Goal: Task Accomplishment & Management: Use online tool/utility

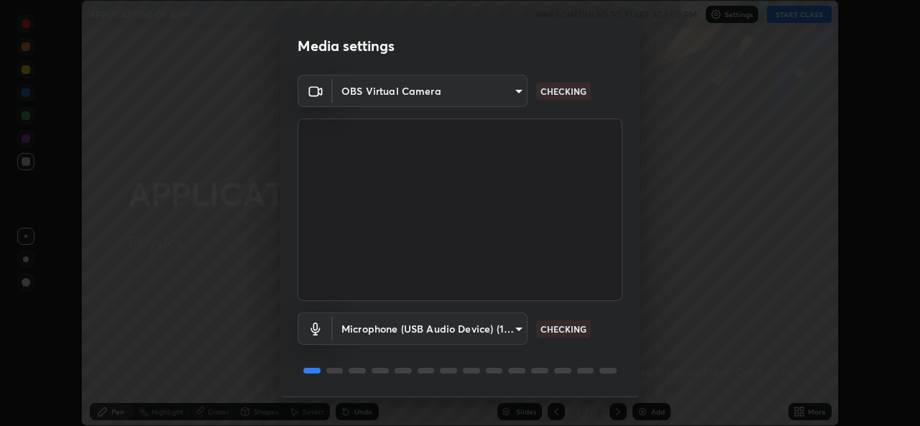
scroll to position [45, 0]
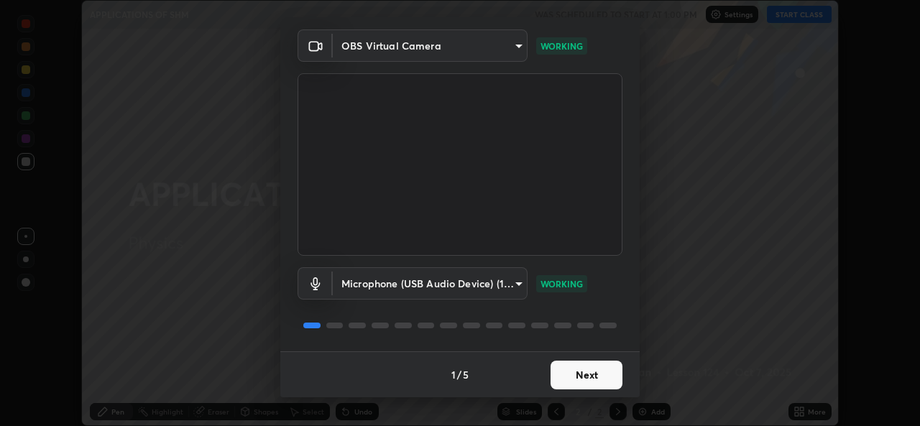
click at [554, 375] on button "Next" at bounding box center [587, 375] width 72 height 29
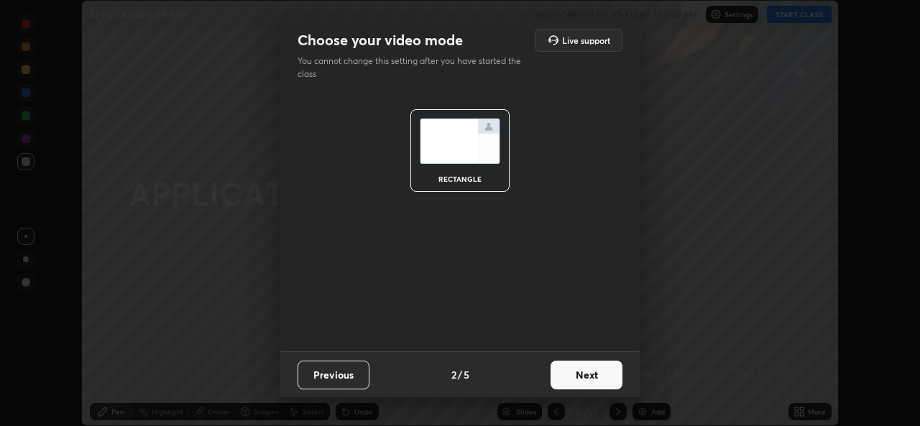
scroll to position [0, 0]
click at [558, 380] on button "Next" at bounding box center [587, 375] width 72 height 29
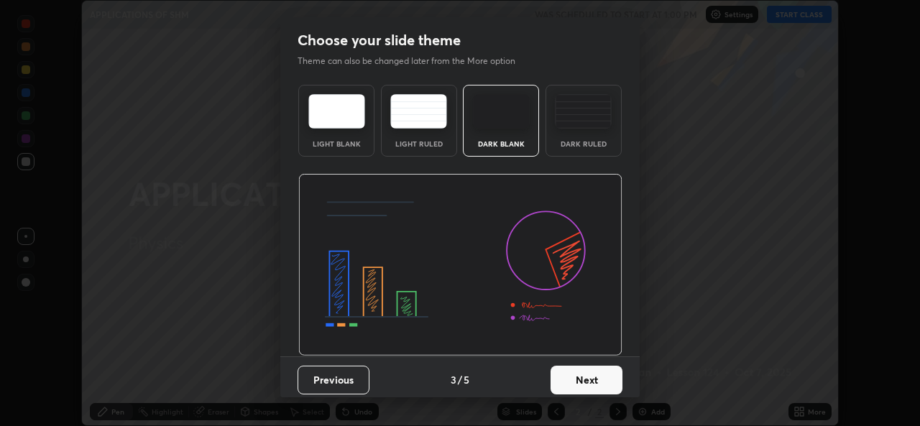
click at [559, 380] on button "Next" at bounding box center [587, 380] width 72 height 29
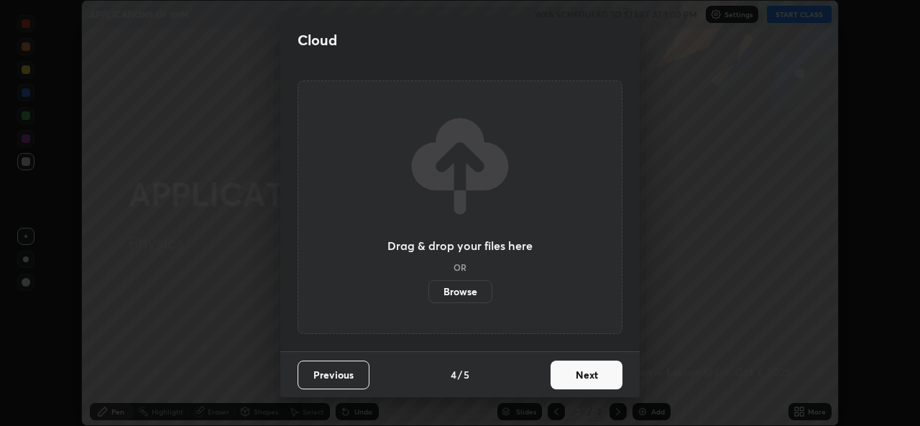
click at [564, 378] on button "Next" at bounding box center [587, 375] width 72 height 29
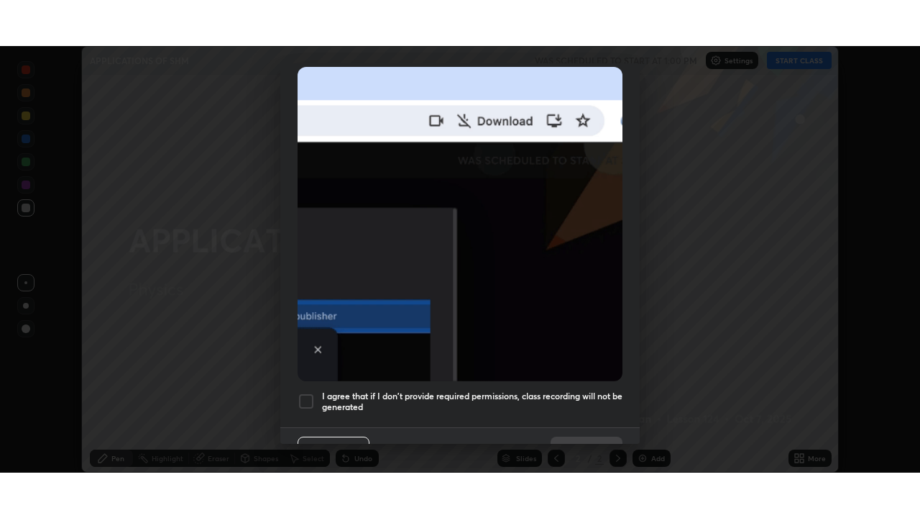
scroll to position [339, 0]
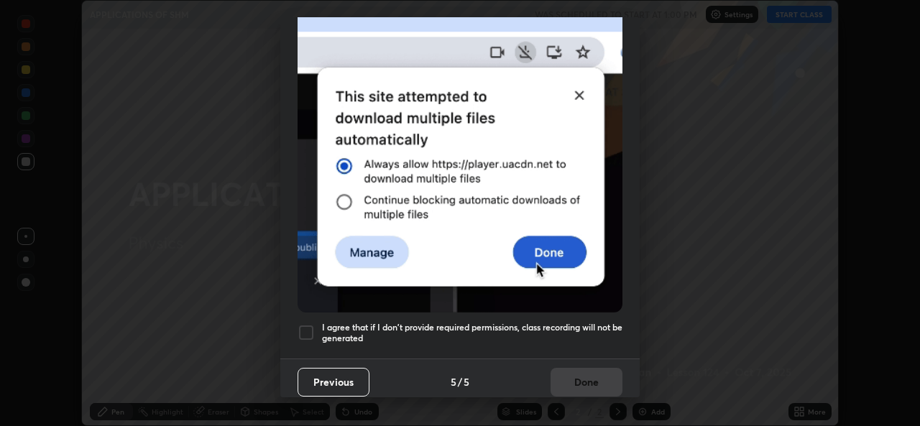
click at [306, 327] on div at bounding box center [306, 332] width 17 height 17
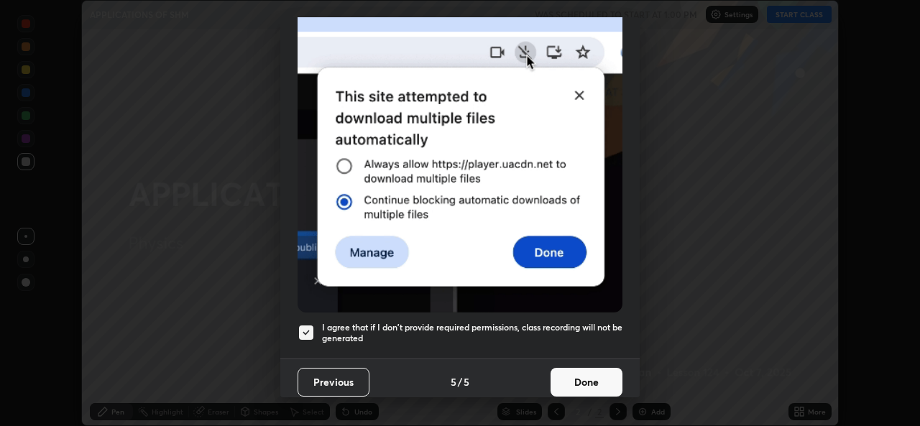
click at [580, 382] on button "Done" at bounding box center [587, 382] width 72 height 29
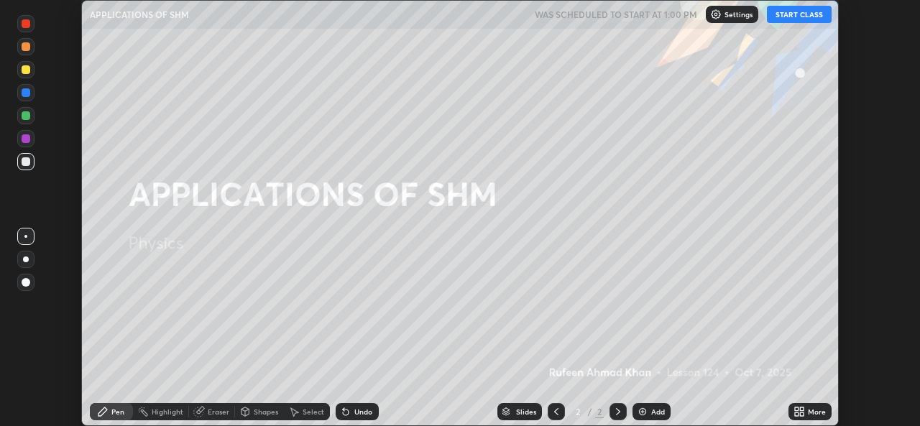
click at [790, 17] on button "START CLASS" at bounding box center [799, 14] width 65 height 17
click at [807, 411] on div "More" at bounding box center [810, 411] width 43 height 17
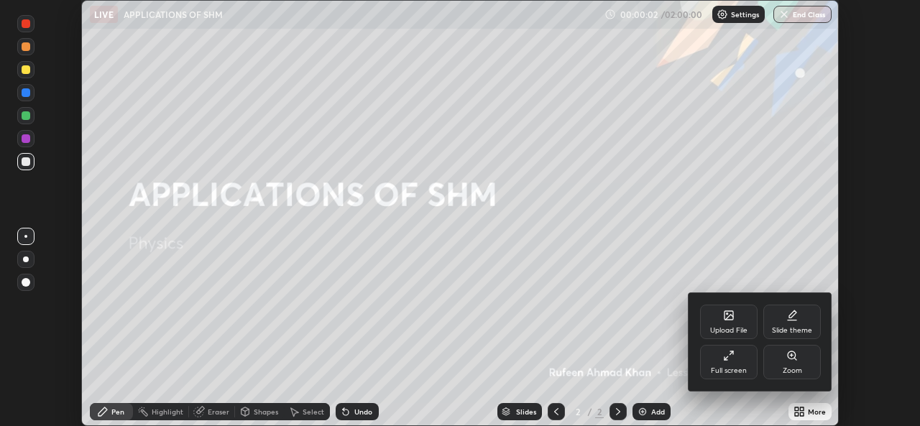
click at [728, 353] on icon at bounding box center [729, 356] width 12 height 12
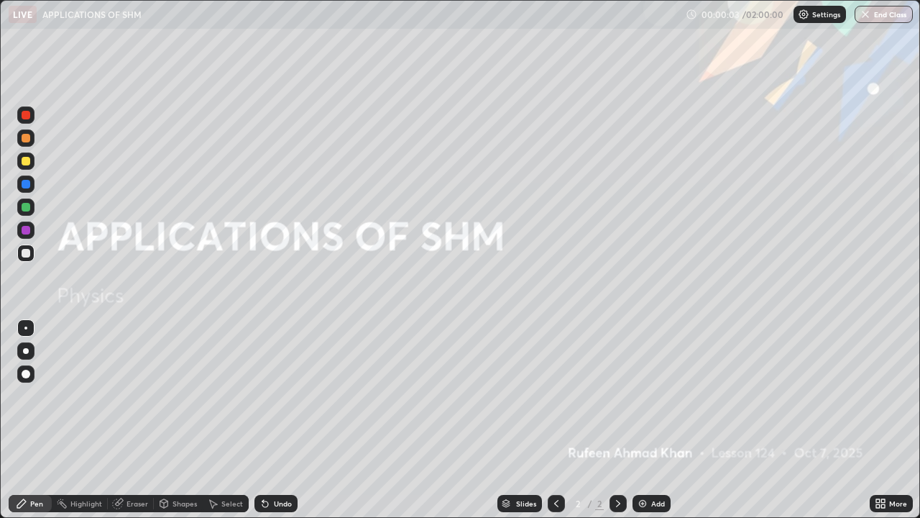
scroll to position [518, 920]
click at [657, 426] on div "Add" at bounding box center [659, 503] width 14 height 7
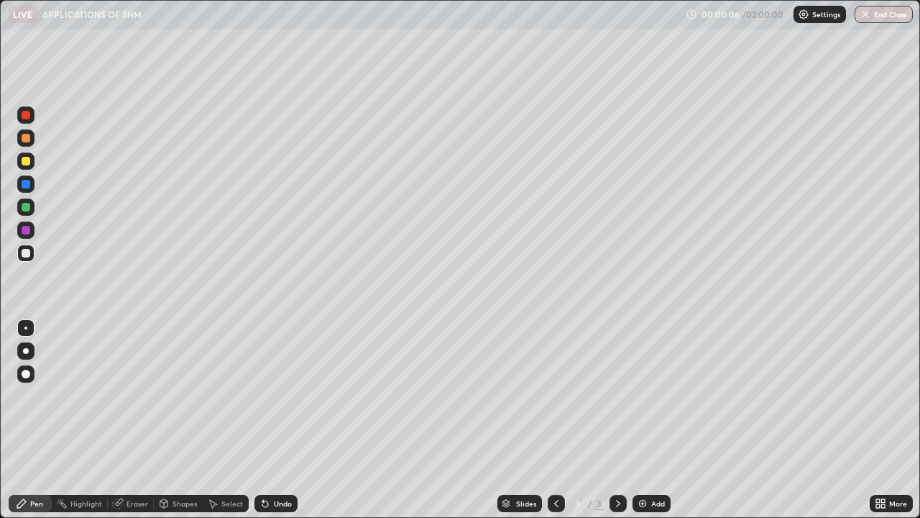
click at [23, 163] on div at bounding box center [26, 161] width 9 height 9
click at [26, 254] on div at bounding box center [26, 253] width 9 height 9
click at [26, 209] on div at bounding box center [26, 207] width 9 height 9
click at [137, 426] on div "Eraser" at bounding box center [138, 503] width 22 height 7
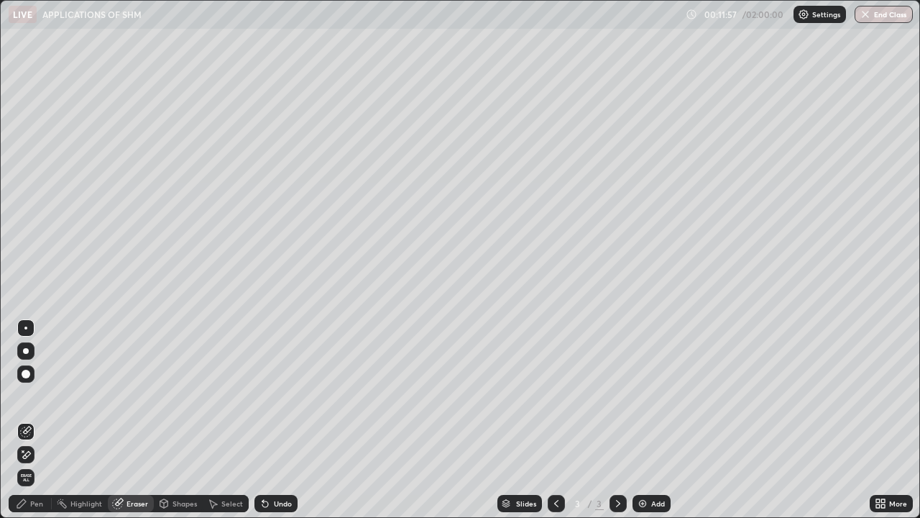
click at [229, 426] on div "Select" at bounding box center [232, 503] width 22 height 7
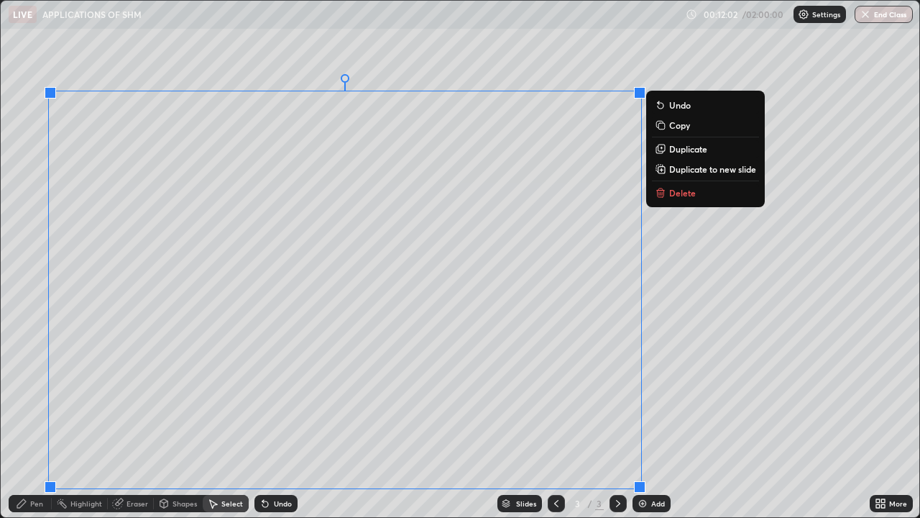
click at [664, 194] on icon at bounding box center [661, 193] width 12 height 12
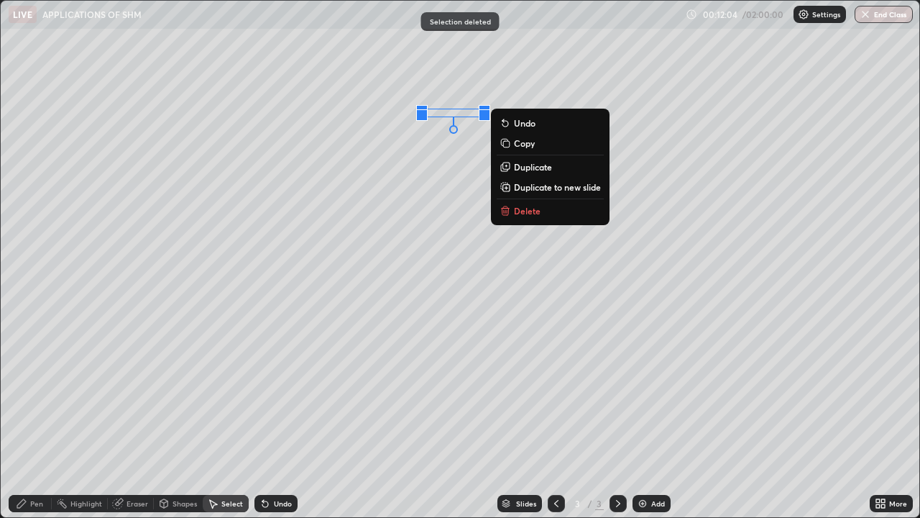
click at [554, 212] on button "Delete" at bounding box center [550, 210] width 107 height 17
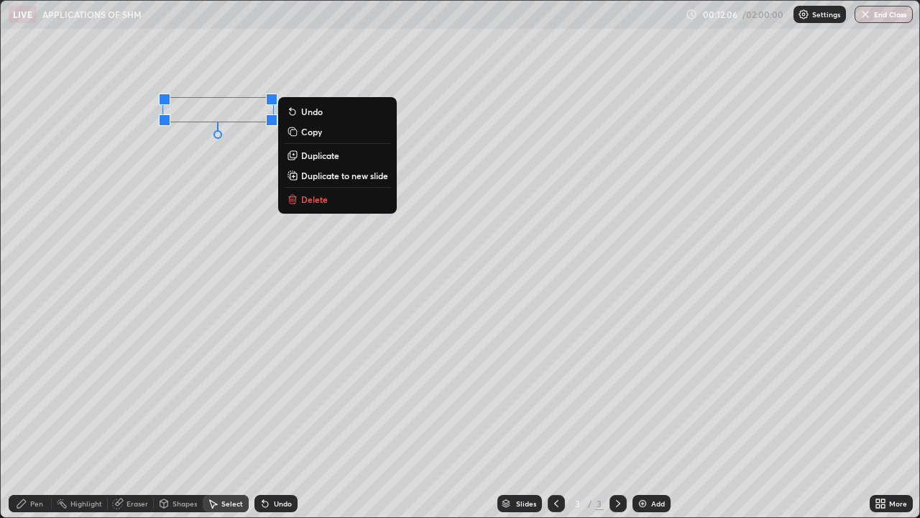
click at [308, 205] on button "Delete" at bounding box center [337, 199] width 107 height 17
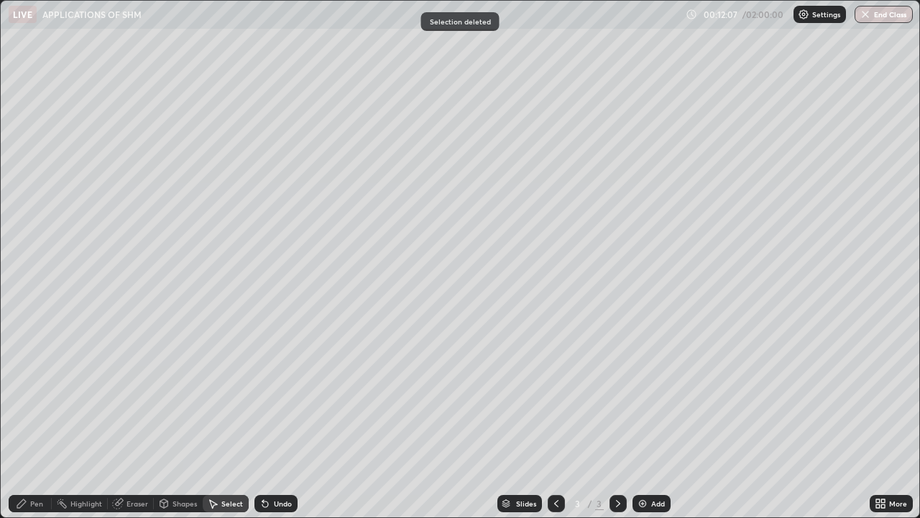
click at [32, 426] on div "Pen" at bounding box center [36, 503] width 13 height 7
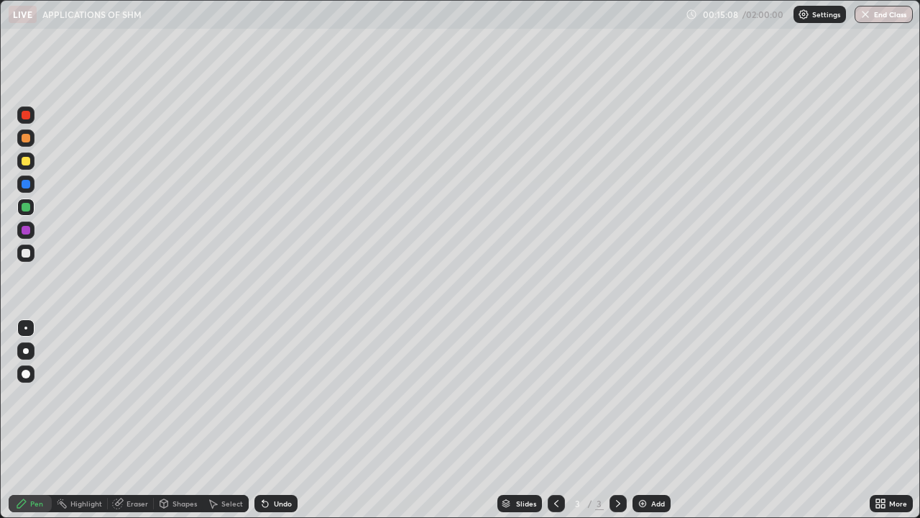
click at [656, 426] on div "Add" at bounding box center [659, 503] width 14 height 7
click at [24, 253] on div at bounding box center [26, 253] width 9 height 9
click at [655, 426] on div "Add" at bounding box center [659, 503] width 14 height 7
click at [30, 160] on div at bounding box center [25, 160] width 17 height 17
click at [652, 426] on div "Add" at bounding box center [659, 503] width 14 height 7
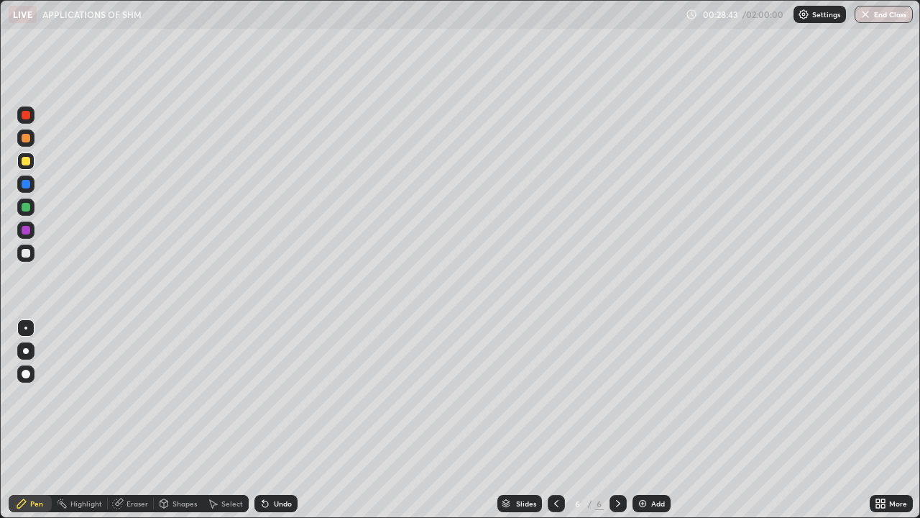
click at [27, 188] on div at bounding box center [26, 184] width 9 height 9
click at [28, 208] on div at bounding box center [26, 207] width 9 height 9
click at [483, 426] on div "Slides 6 / 6 Add" at bounding box center [584, 503] width 572 height 29
click at [657, 426] on div "Add" at bounding box center [659, 503] width 14 height 7
click at [279, 426] on div "Undo" at bounding box center [273, 503] width 49 height 29
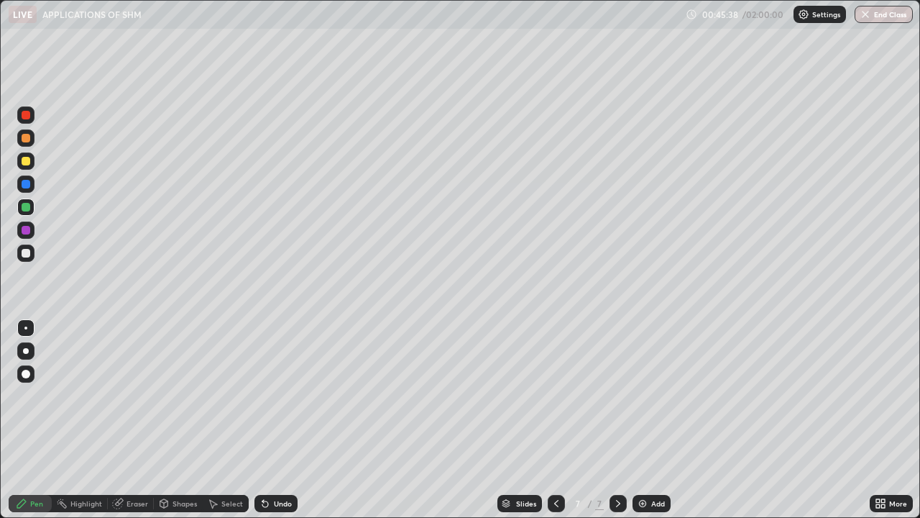
click at [824, 426] on div "Slides 7 / 7 Add" at bounding box center [584, 503] width 572 height 29
click at [657, 426] on div "Add" at bounding box center [659, 503] width 14 height 7
click at [644, 426] on div "Slides 8 / 8 Add" at bounding box center [584, 503] width 572 height 29
click at [652, 426] on div "Add" at bounding box center [659, 503] width 14 height 7
click at [657, 426] on div "Add" at bounding box center [659, 503] width 14 height 7
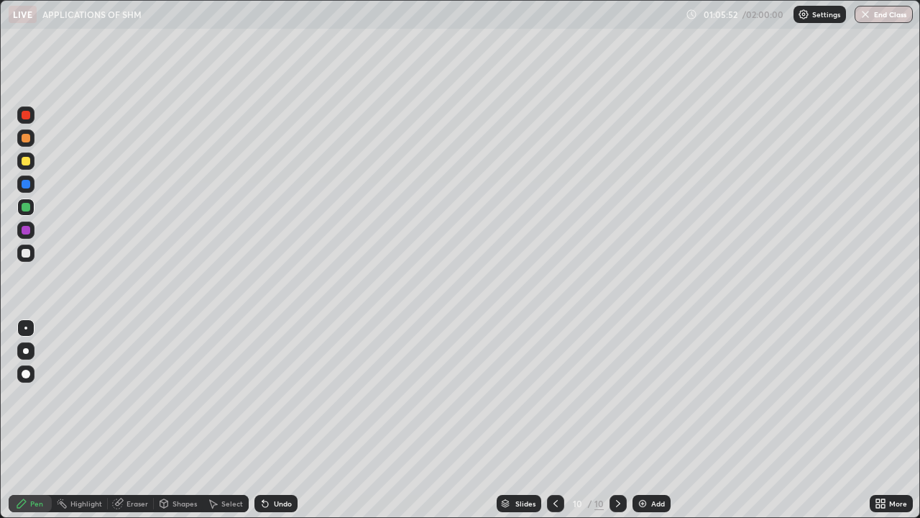
click at [140, 426] on div "Eraser" at bounding box center [138, 503] width 22 height 7
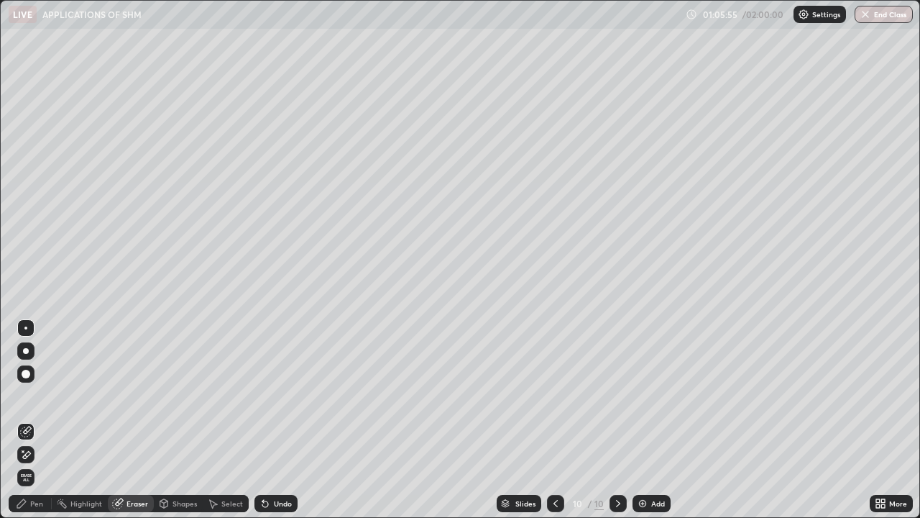
click at [42, 426] on div "Pen" at bounding box center [36, 503] width 13 height 7
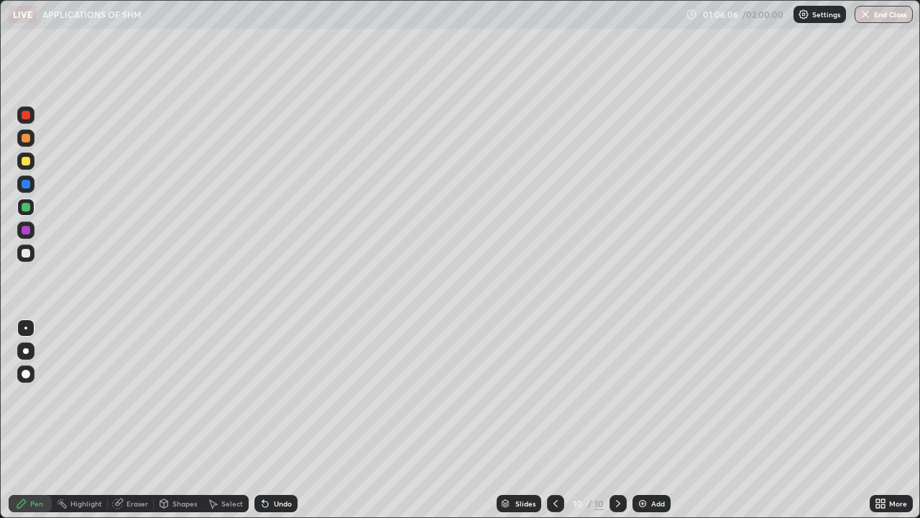
click at [24, 251] on div at bounding box center [26, 253] width 9 height 9
click at [657, 426] on div "Slides 10 / 10 Add" at bounding box center [584, 503] width 572 height 29
click at [654, 426] on div "Add" at bounding box center [659, 503] width 14 height 7
click at [27, 137] on div at bounding box center [26, 138] width 9 height 9
click at [279, 426] on div "Undo" at bounding box center [283, 503] width 18 height 7
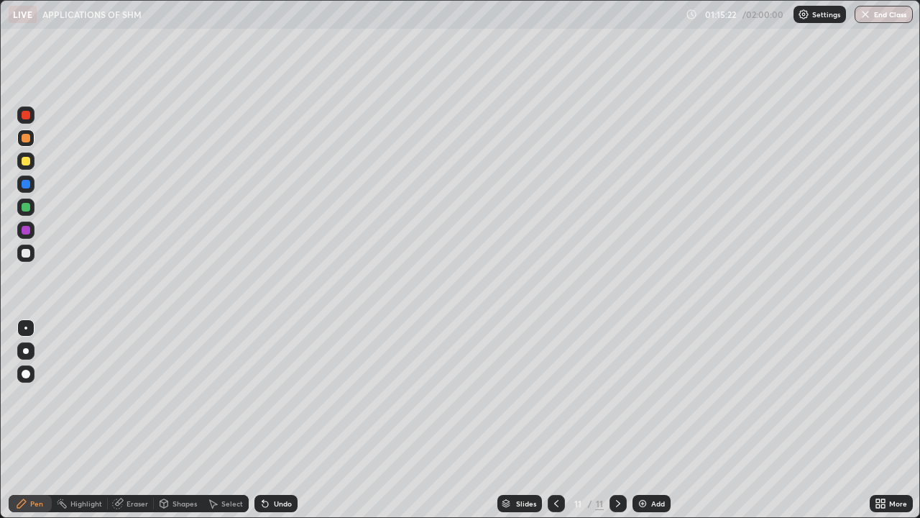
click at [26, 206] on div at bounding box center [26, 207] width 9 height 9
click at [25, 183] on div at bounding box center [26, 184] width 9 height 9
click at [137, 426] on div "Eraser" at bounding box center [138, 503] width 22 height 7
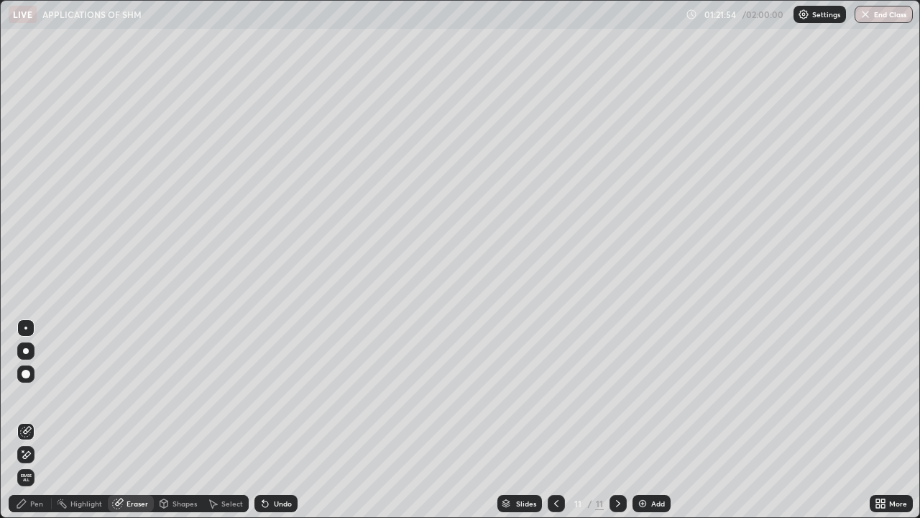
click at [231, 426] on div "Select" at bounding box center [232, 503] width 22 height 7
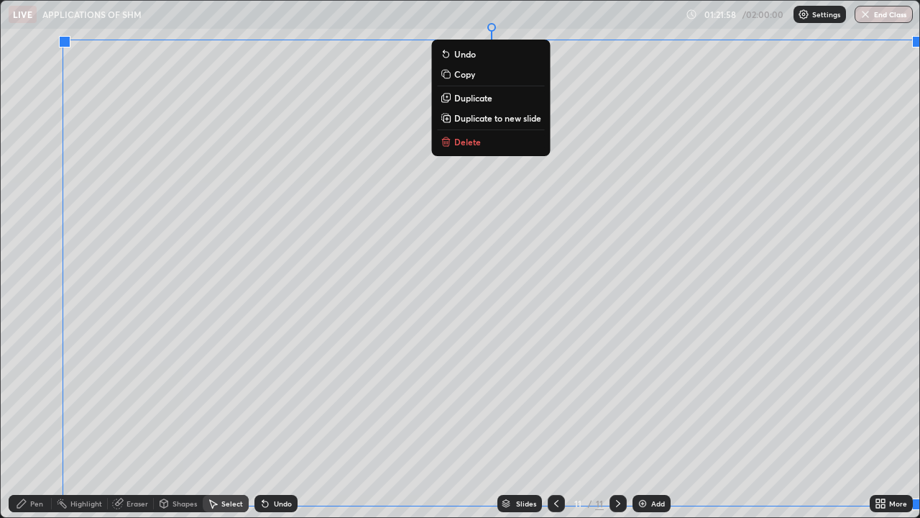
click at [485, 139] on button "Delete" at bounding box center [490, 141] width 107 height 17
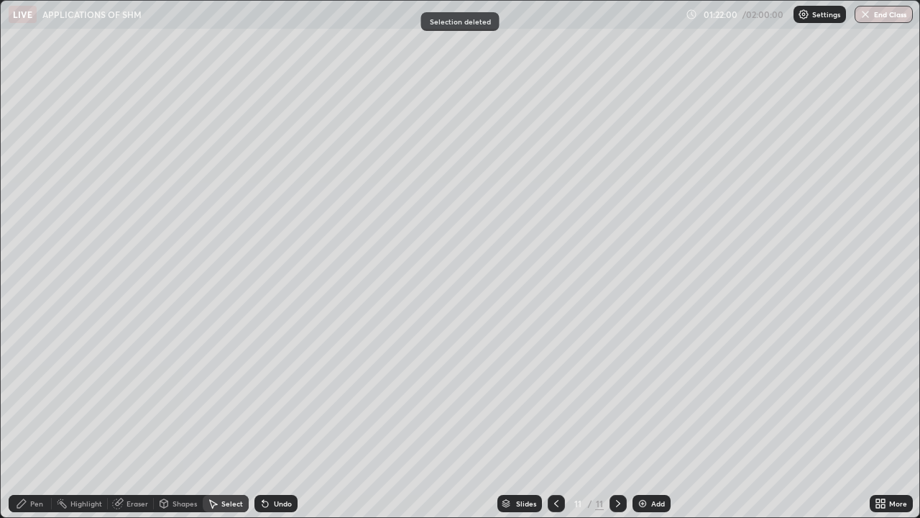
click at [40, 426] on div "Pen" at bounding box center [36, 503] width 13 height 7
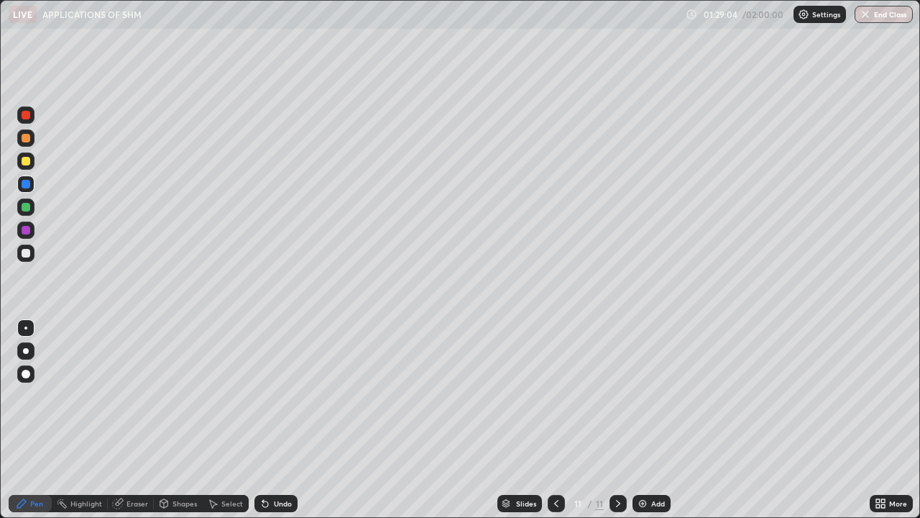
click at [873, 15] on button "End Class" at bounding box center [884, 14] width 58 height 17
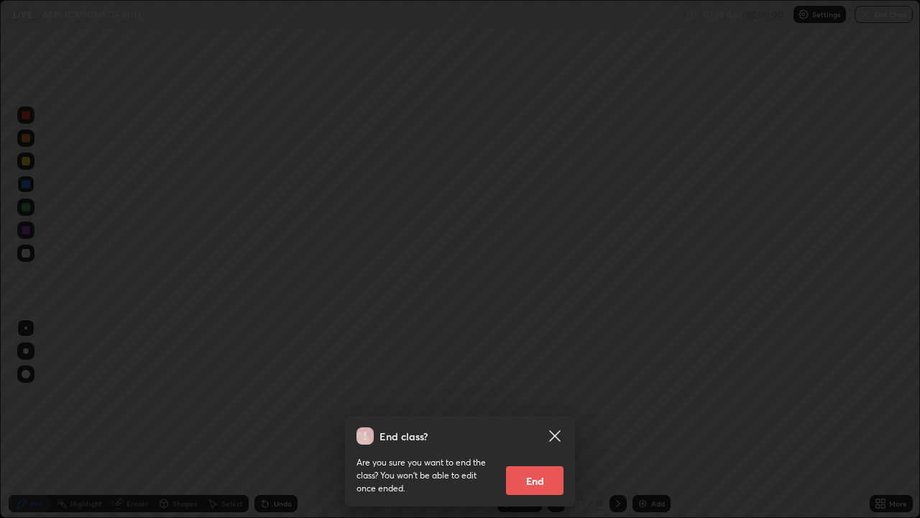
click at [516, 426] on button "End" at bounding box center [535, 480] width 58 height 29
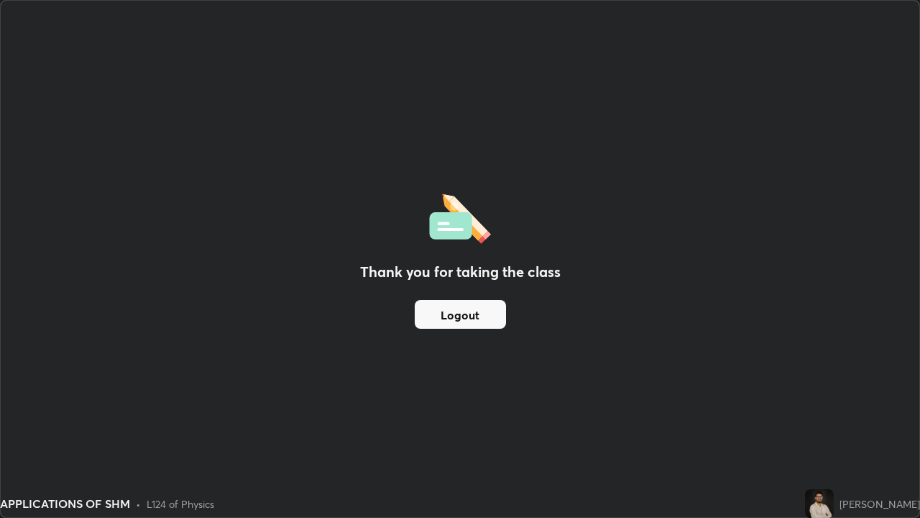
click at [491, 302] on button "Logout" at bounding box center [460, 314] width 91 height 29
click at [473, 311] on button "Logout" at bounding box center [460, 314] width 91 height 29
click at [440, 301] on button "Logout" at bounding box center [460, 314] width 91 height 29
click at [443, 309] on button "Logout" at bounding box center [460, 314] width 91 height 29
click at [439, 307] on button "Logout" at bounding box center [460, 314] width 91 height 29
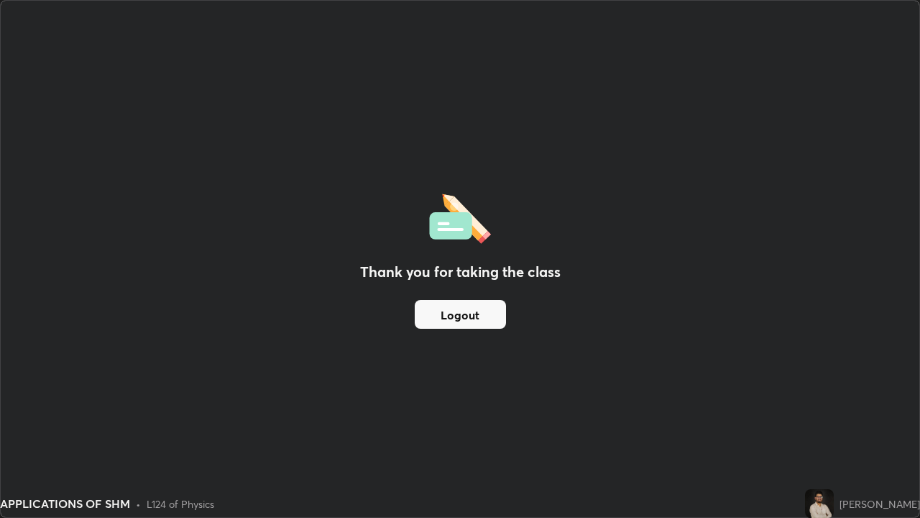
click at [446, 311] on button "Logout" at bounding box center [460, 314] width 91 height 29
